Goal: Transaction & Acquisition: Subscribe to service/newsletter

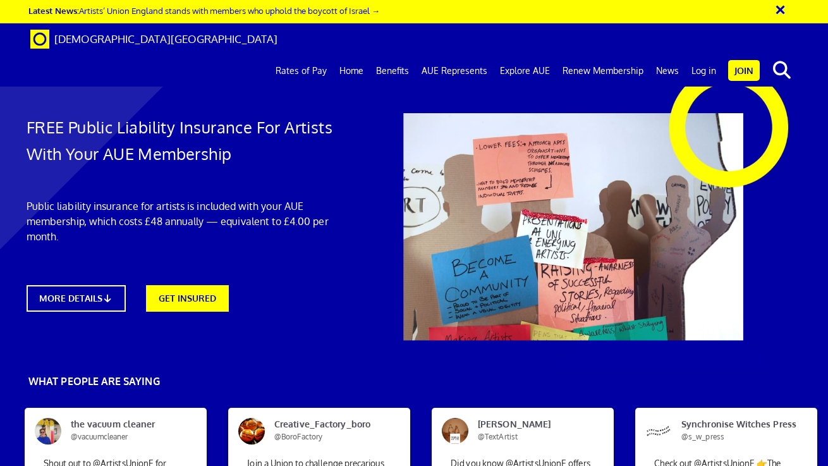
scroll to position [1232, 4]
click at [515, 55] on link "Explore AUE" at bounding box center [524, 71] width 63 height 32
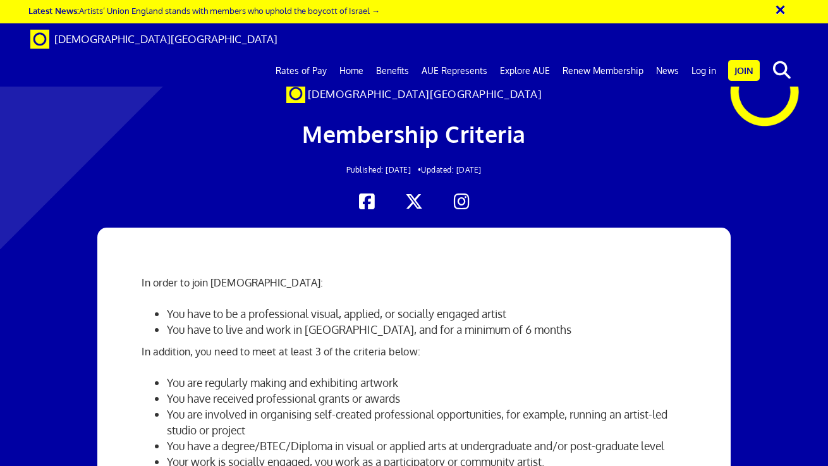
scroll to position [952, 8]
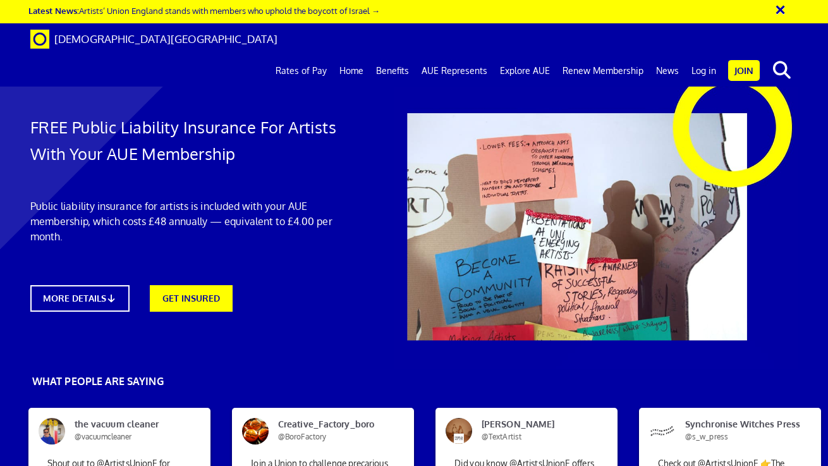
scroll to position [184, 0]
click at [98, 284] on link "MORE DETAILS" at bounding box center [79, 298] width 109 height 29
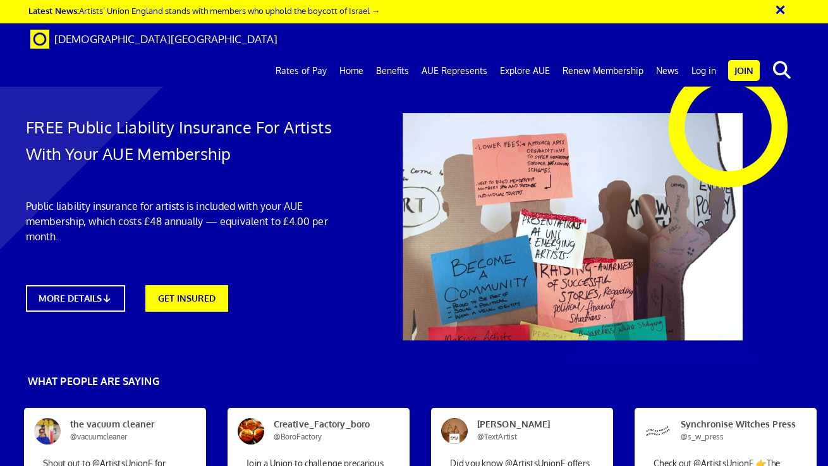
scroll to position [2333, 4]
click at [325, 55] on link "Rates of Pay" at bounding box center [301, 71] width 64 height 32
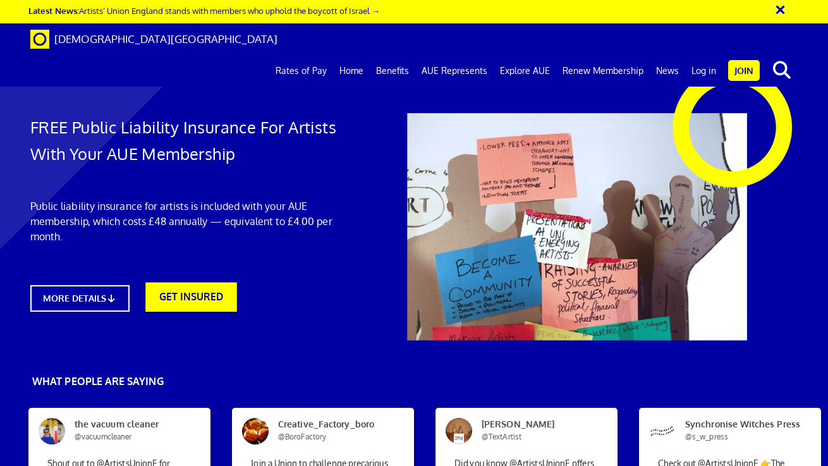
click at [172, 299] on link "GET INSURED" at bounding box center [191, 296] width 91 height 29
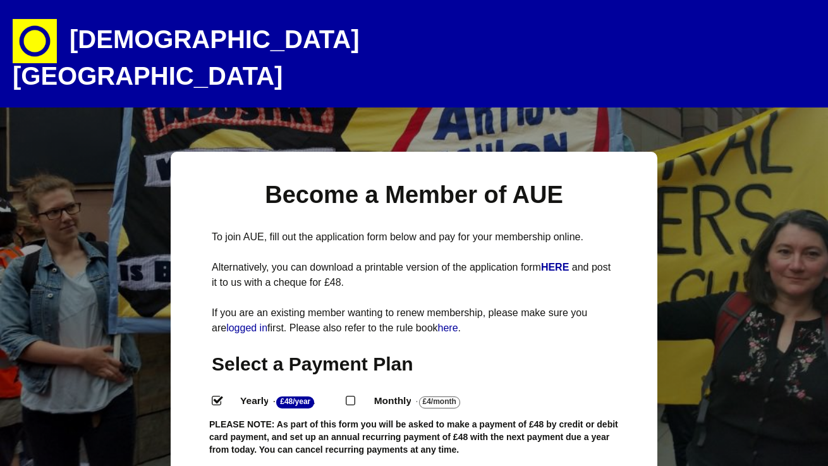
select select
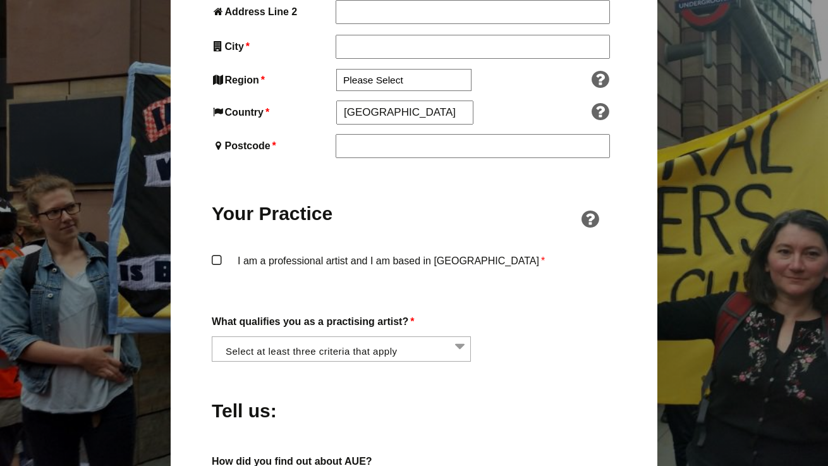
scroll to position [824, 0]
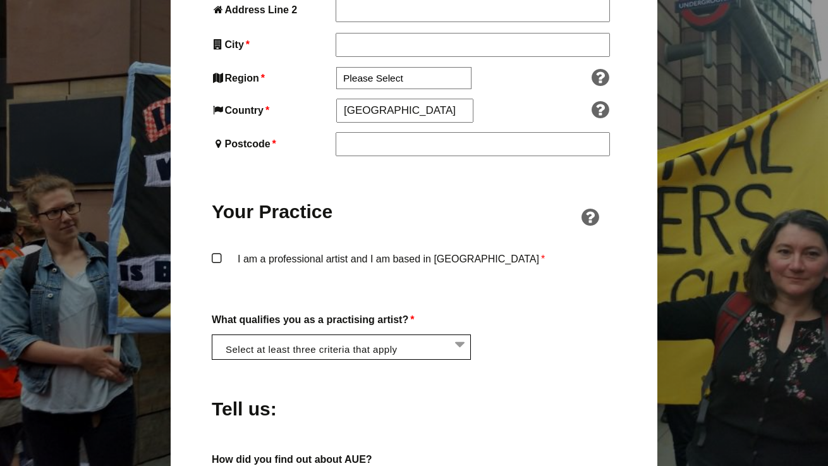
click at [459, 335] on li at bounding box center [344, 345] width 259 height 21
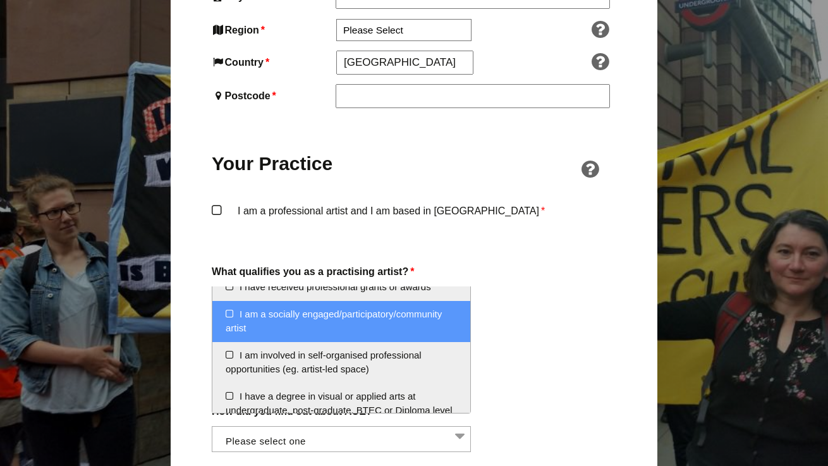
scroll to position [40, 0]
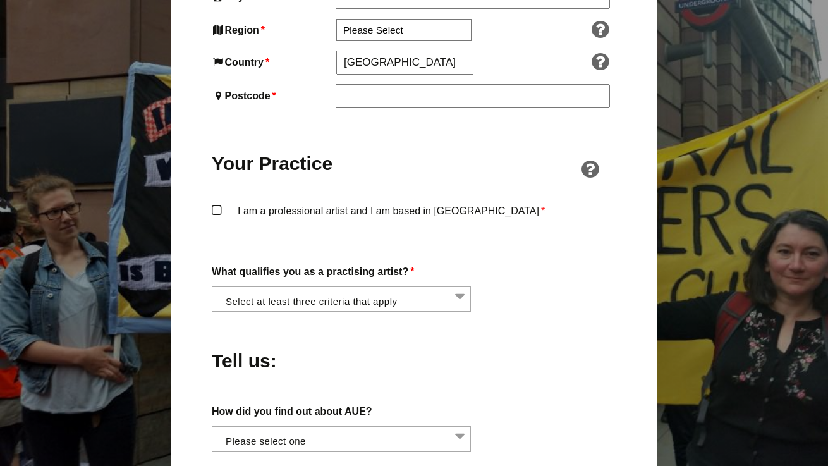
click at [572, 402] on label "How did you find out about AUE?" at bounding box center [414, 410] width 404 height 17
click at [212, 426] on select "Word of mouth Facebook Twitter Other social media National Press Specialist art…" at bounding box center [212, 433] width 1 height 15
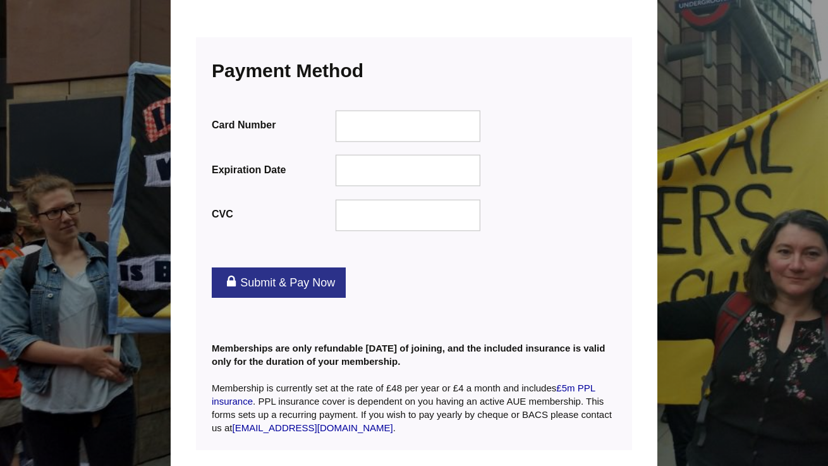
scroll to position [1593, 0]
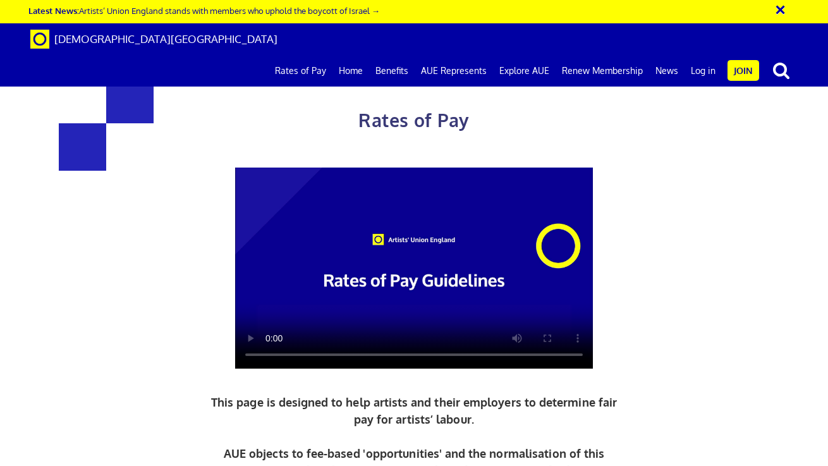
scroll to position [379, 0]
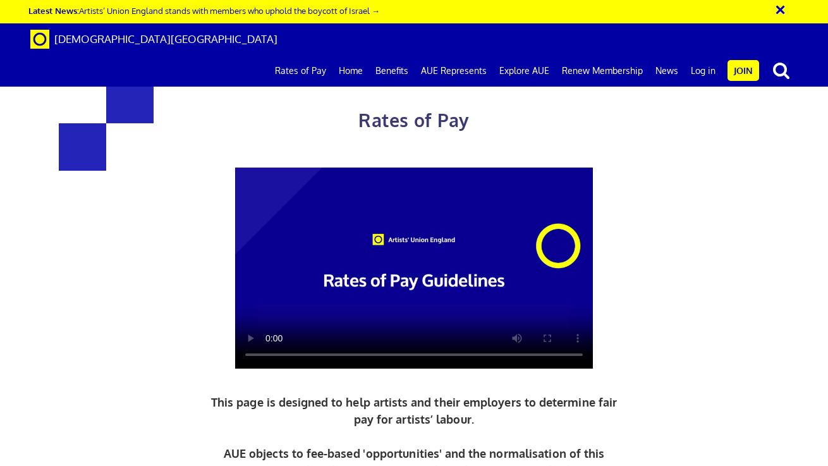
scroll to position [586, 0]
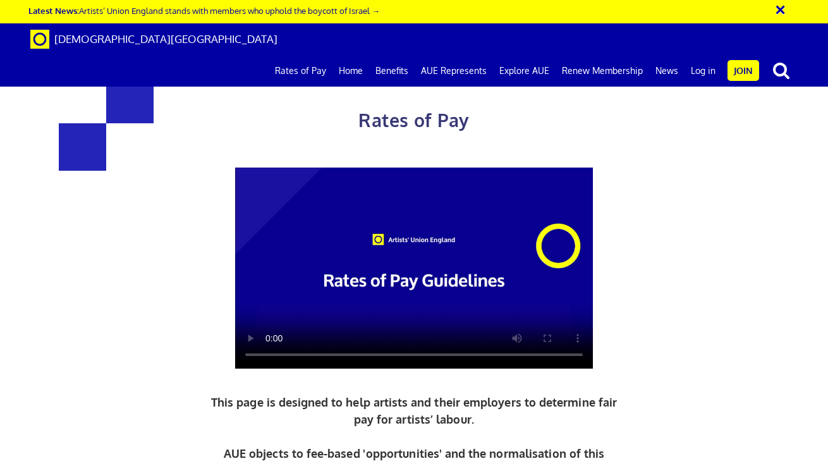
scroll to position [703, 0]
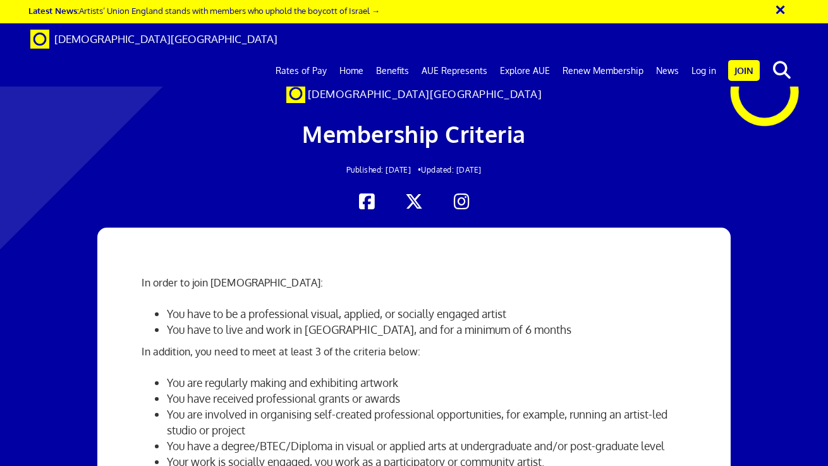
scroll to position [0, 4]
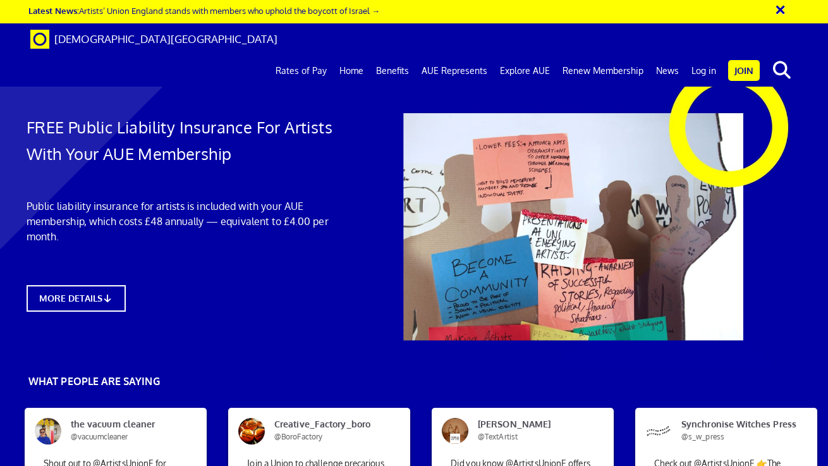
scroll to position [2316, 4]
